Goal: Information Seeking & Learning: Learn about a topic

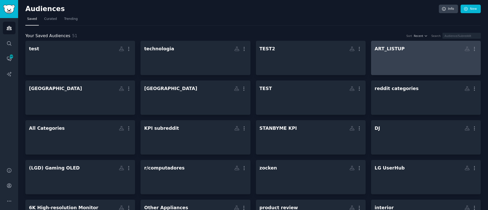
click at [388, 56] on div at bounding box center [425, 63] width 102 height 18
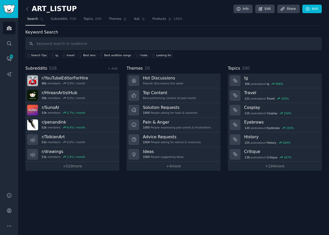
click at [105, 209] on div "ART_LISTUP Info Edit Share Add Search Subreddits 526 Topics 200 Themes Ask Prod…" at bounding box center [173, 117] width 310 height 235
click at [250, 216] on div "ART_LISTUP Info Edit Share Add Search Subreddits 526 Topics 200 Themes Ask Prod…" at bounding box center [173, 117] width 310 height 235
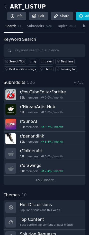
drag, startPoint x: 45, startPoint y: 181, endPoint x: 83, endPoint y: 0, distance: 184.6
click at [45, 181] on link "+ 520 more" at bounding box center [45, 180] width 82 height 9
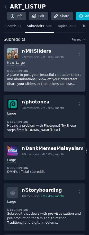
click at [60, 73] on p "A place to post your beautiful character sliders and abominations! Show off you…" at bounding box center [44, 80] width 75 height 14
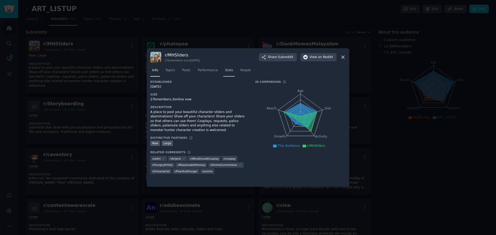
click at [227, 71] on span "Stats" at bounding box center [229, 70] width 8 height 5
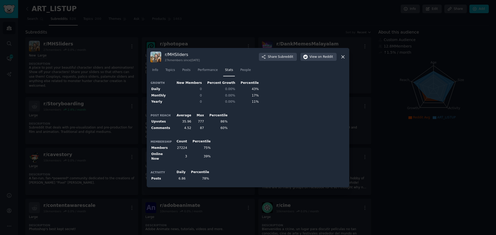
click at [328, 57] on icon at bounding box center [342, 56] width 5 height 5
